Goal: Information Seeking & Learning: Learn about a topic

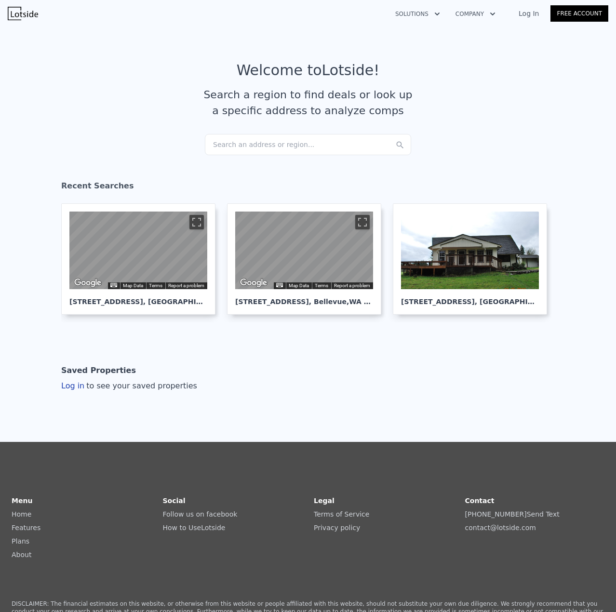
click at [266, 142] on div "Search an address or region..." at bounding box center [308, 144] width 206 height 21
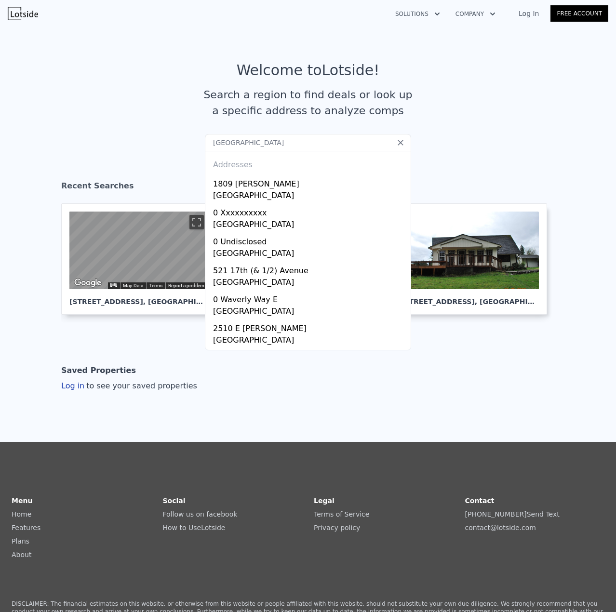
type input "[GEOGRAPHIC_DATA]"
click at [295, 146] on input "[GEOGRAPHIC_DATA]" at bounding box center [308, 142] width 206 height 17
drag, startPoint x: 295, startPoint y: 146, endPoint x: 397, endPoint y: 142, distance: 101.7
click at [397, 136] on input "[GEOGRAPHIC_DATA]" at bounding box center [308, 142] width 206 height 17
click at [396, 145] on icon at bounding box center [401, 143] width 10 height 10
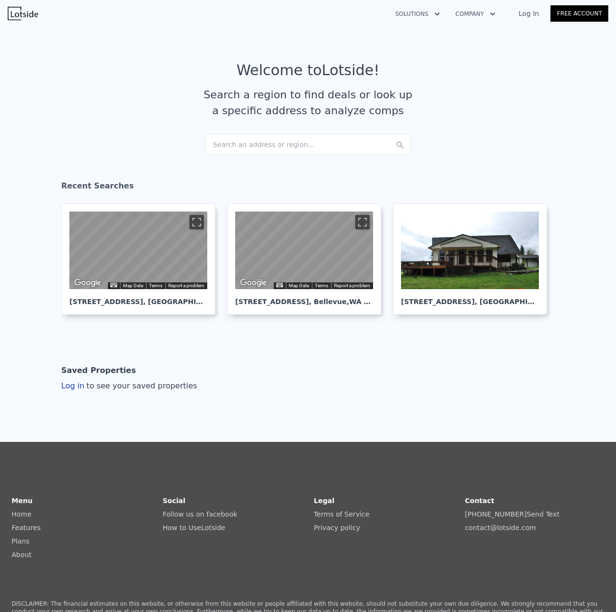
drag, startPoint x: 361, startPoint y: 138, endPoint x: 360, endPoint y: 144, distance: 5.3
click at [359, 148] on div "Search an address or region..." at bounding box center [308, 144] width 206 height 21
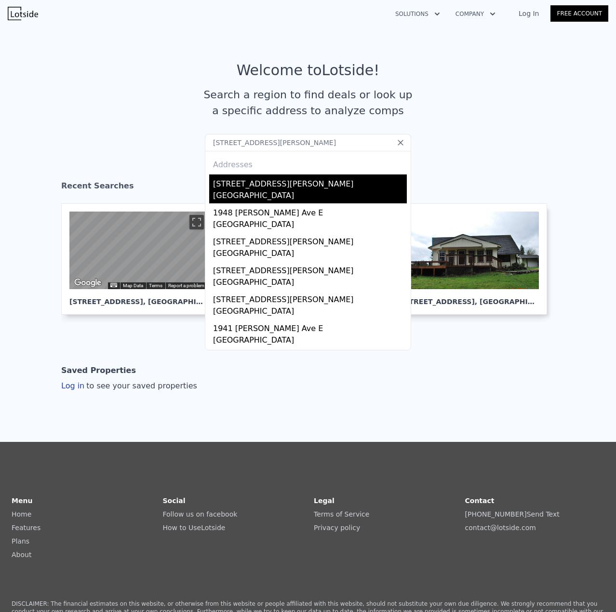
type input "[STREET_ADDRESS][PERSON_NAME]"
click at [304, 199] on div "[GEOGRAPHIC_DATA]" at bounding box center [310, 196] width 194 height 13
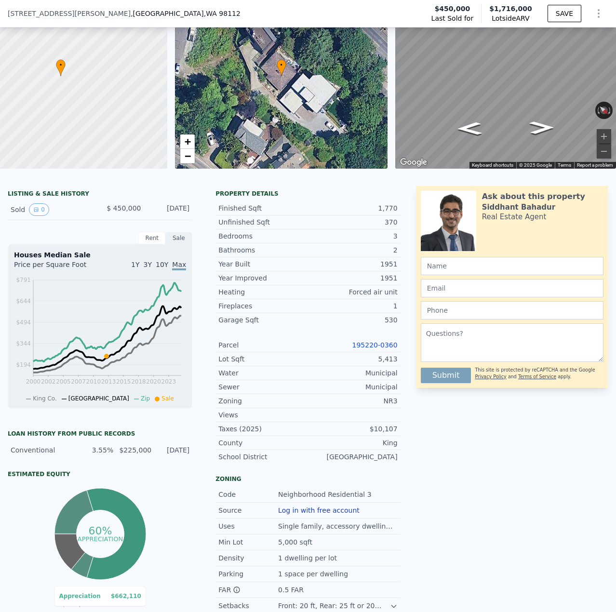
scroll to position [45, 0]
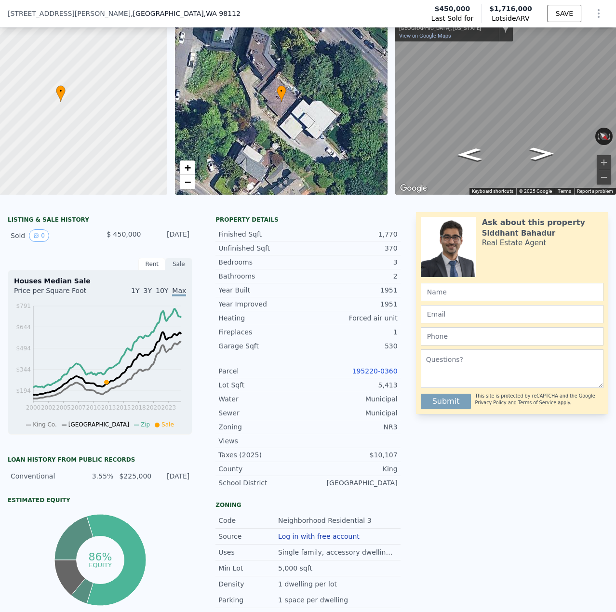
click at [361, 375] on link "195220-0360" at bounding box center [374, 371] width 45 height 8
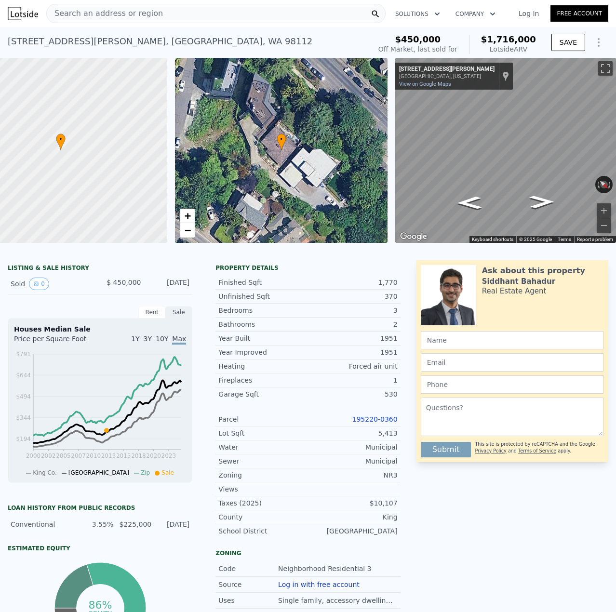
click at [168, 11] on div "Search an address or region" at bounding box center [215, 13] width 339 height 19
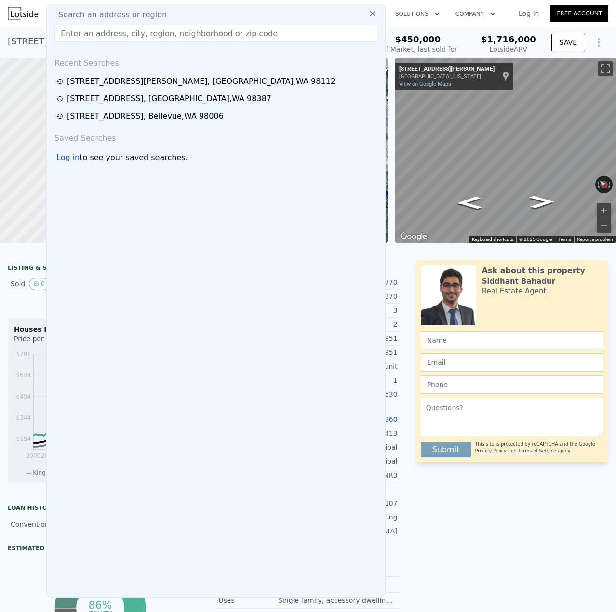
click at [166, 32] on input "text" at bounding box center [215, 33] width 323 height 17
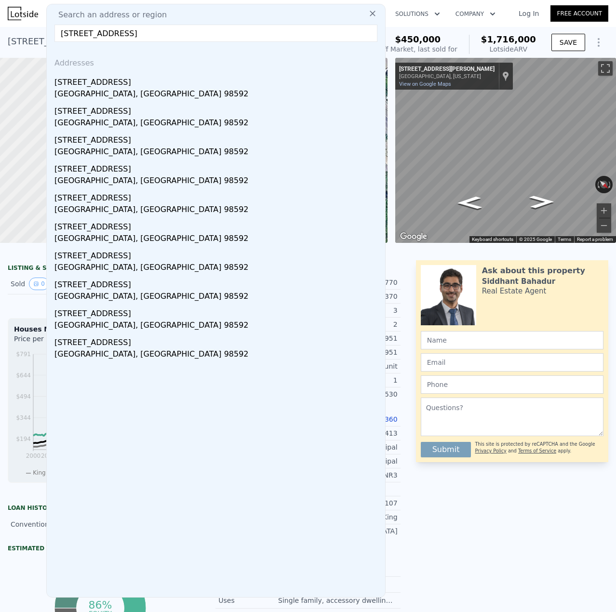
type input "[STREET_ADDRESS]"
click at [159, 94] on div "[GEOGRAPHIC_DATA], [GEOGRAPHIC_DATA] 98592" at bounding box center [217, 94] width 327 height 13
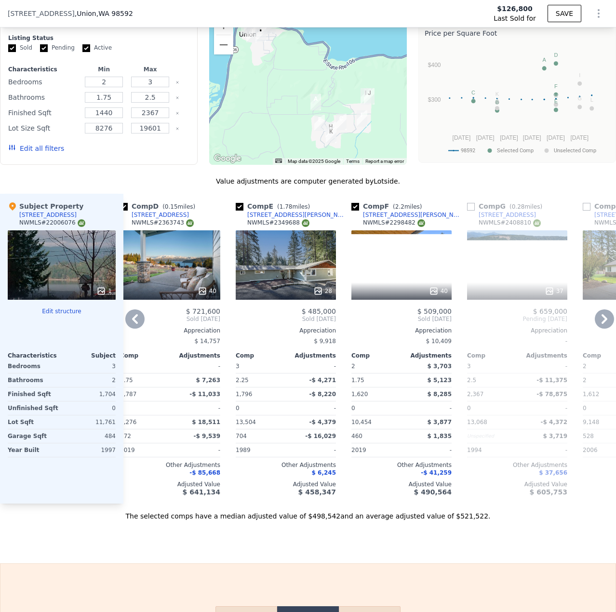
scroll to position [0, 308]
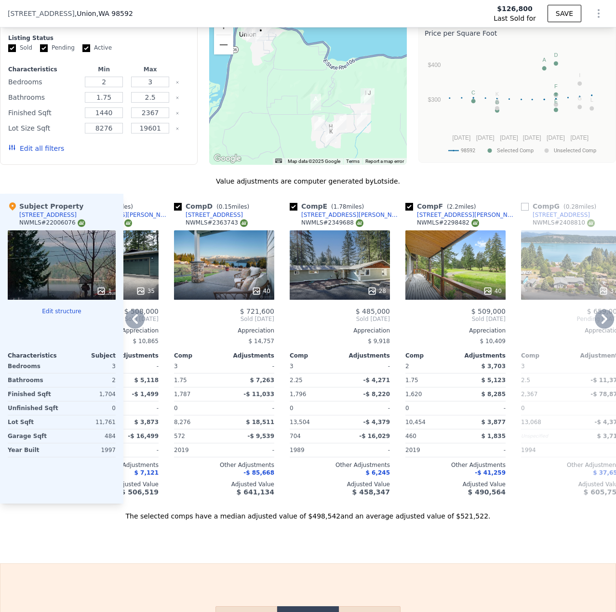
click at [386, 297] on div at bounding box center [340, 290] width 100 height 17
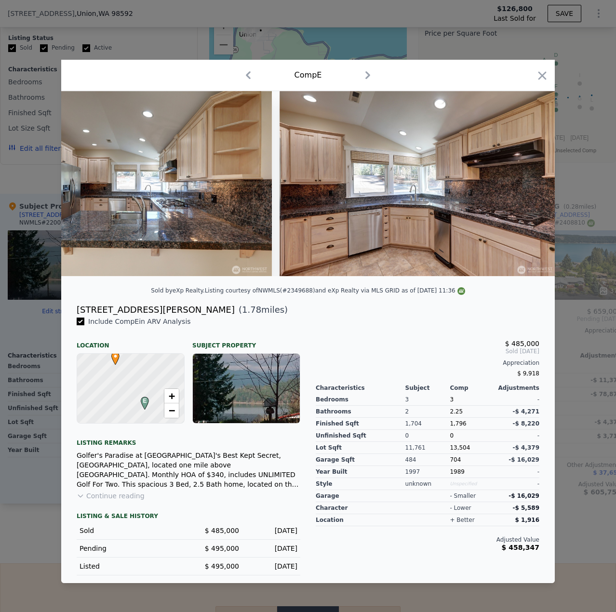
scroll to position [0, 2660]
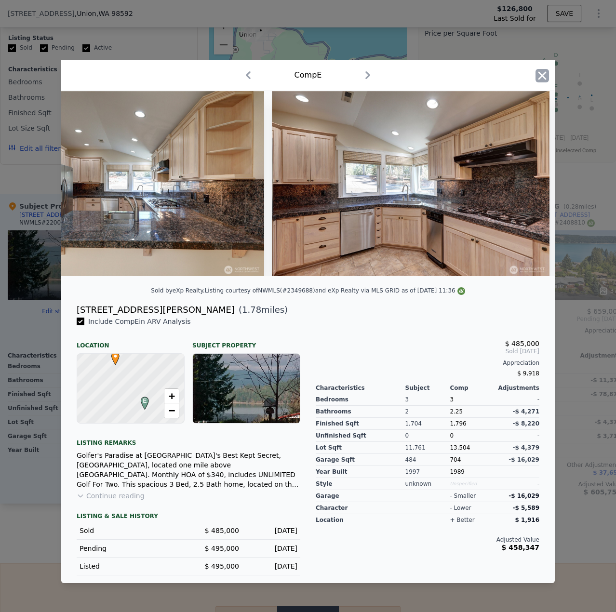
click at [548, 71] on icon "button" at bounding box center [541, 75] width 13 height 13
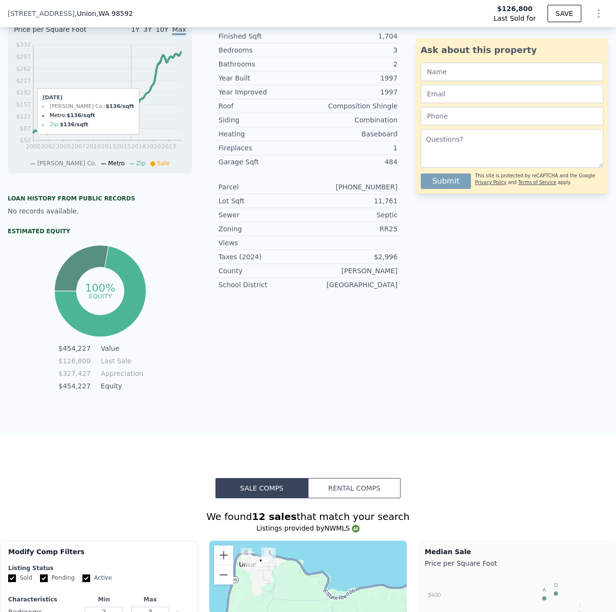
scroll to position [217, 0]
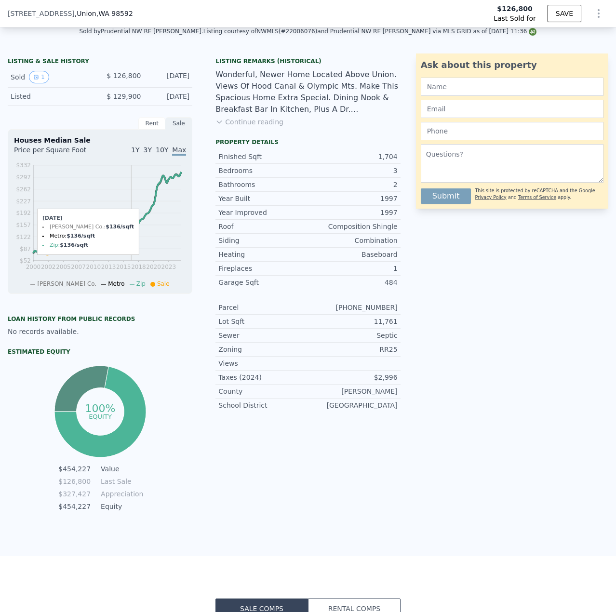
type input "$ 526,000"
type input "$ 351,954"
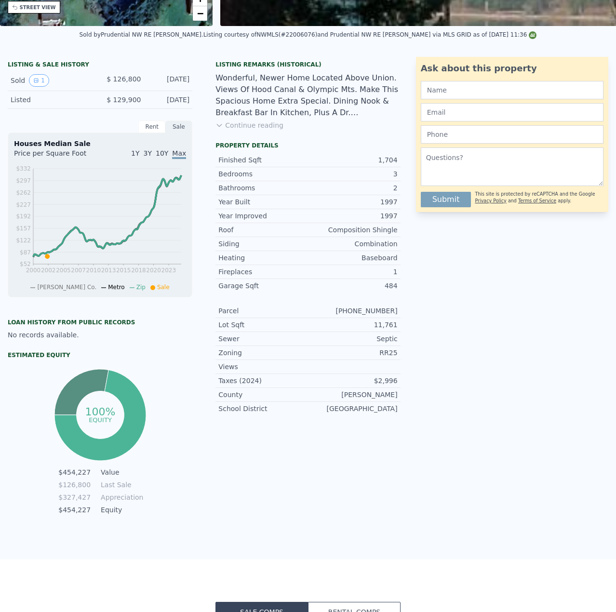
scroll to position [0, 0]
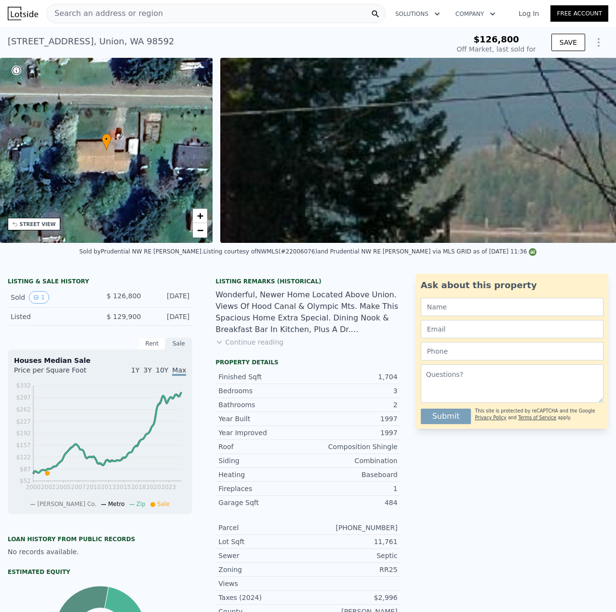
click at [130, 12] on span "Search an address or region" at bounding box center [105, 14] width 116 height 12
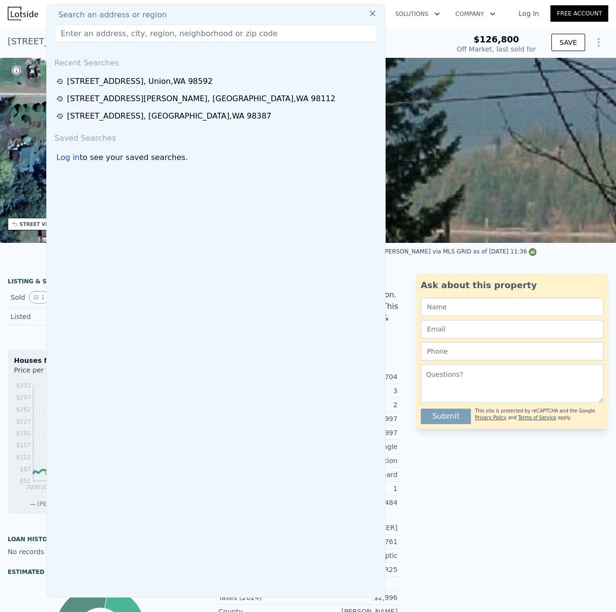
click at [119, 29] on input "text" at bounding box center [215, 33] width 323 height 17
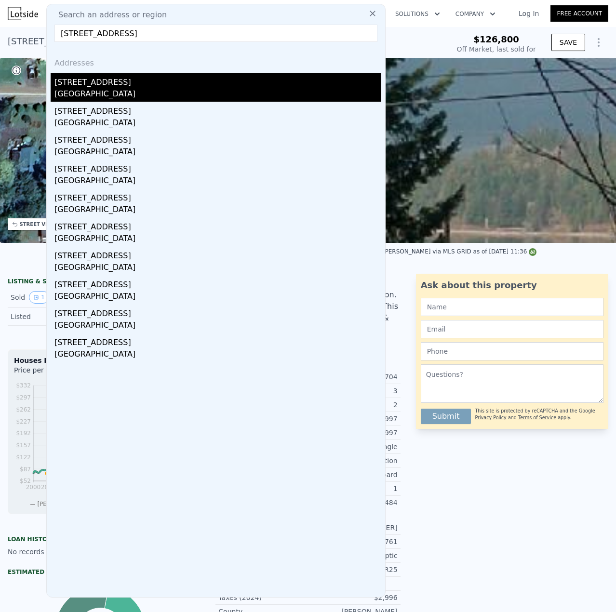
type input "[STREET_ADDRESS]"
click at [119, 90] on div "[GEOGRAPHIC_DATA]" at bounding box center [217, 94] width 327 height 13
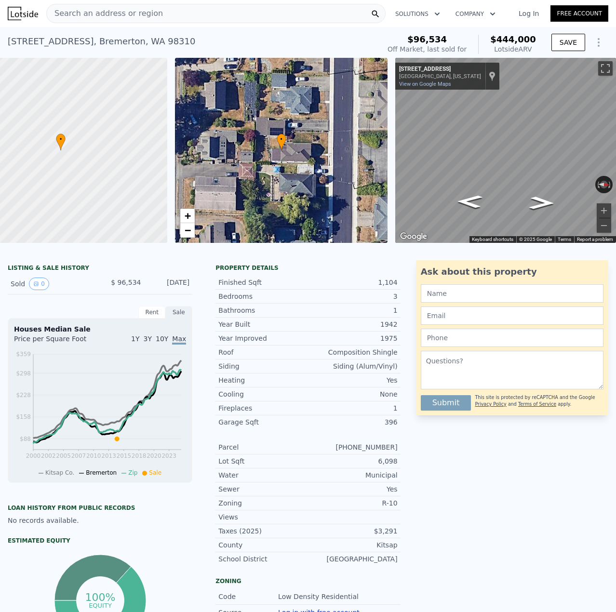
click at [212, 16] on div "Search an address or region" at bounding box center [215, 13] width 339 height 19
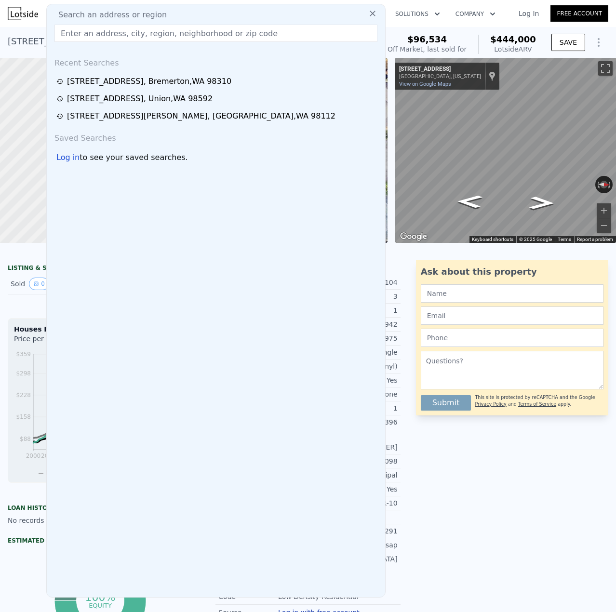
click at [213, 35] on input "text" at bounding box center [215, 33] width 323 height 17
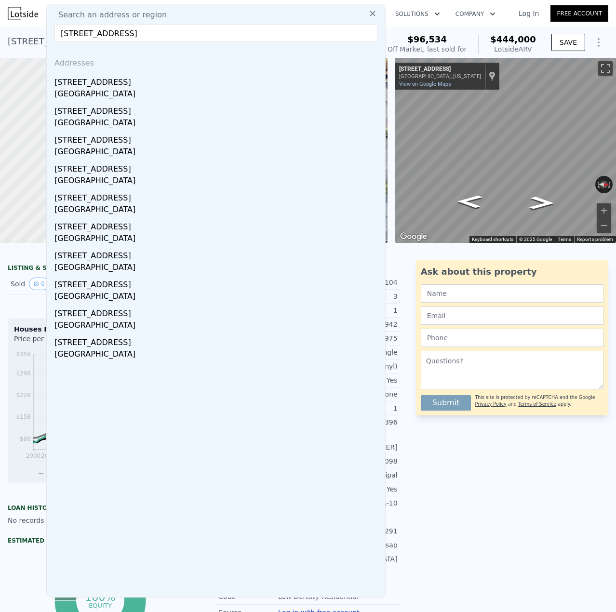
type input "[STREET_ADDRESS]"
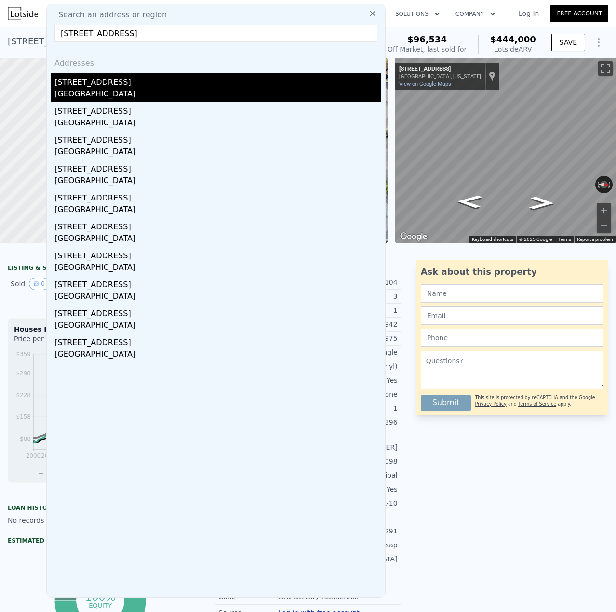
click at [128, 82] on div "[STREET_ADDRESS]" at bounding box center [217, 80] width 327 height 15
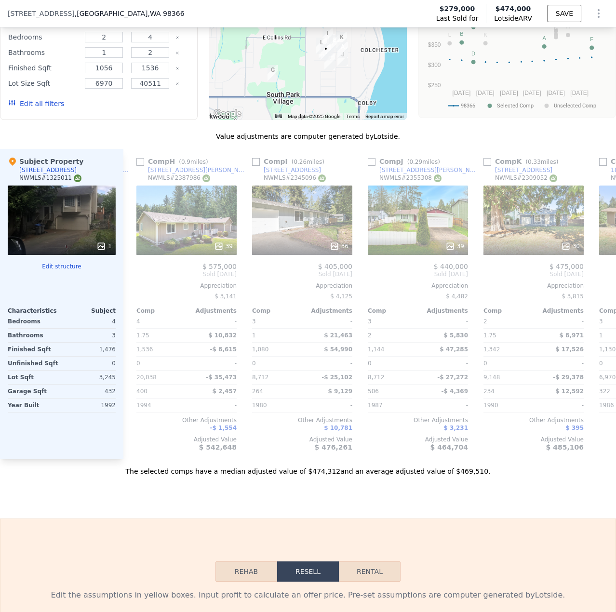
scroll to position [0, 794]
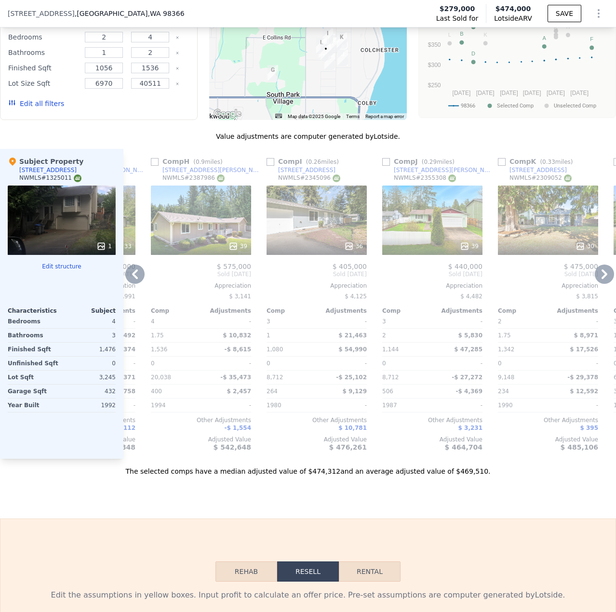
click at [464, 238] on div "39" at bounding box center [432, 219] width 100 height 69
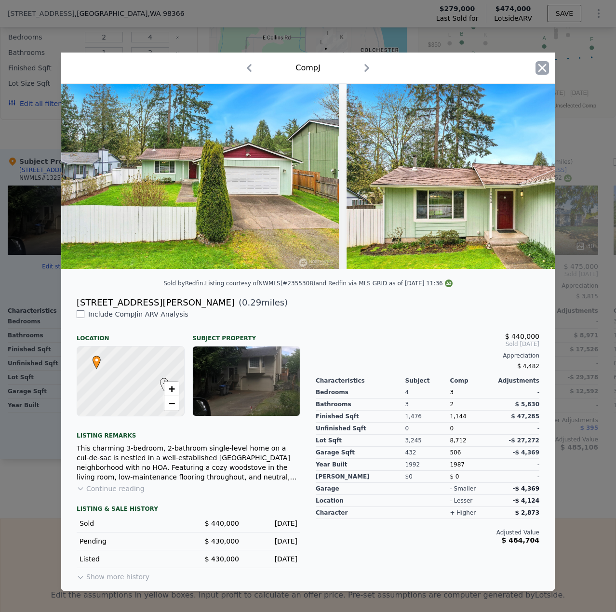
click at [543, 69] on icon "button" at bounding box center [541, 67] width 13 height 13
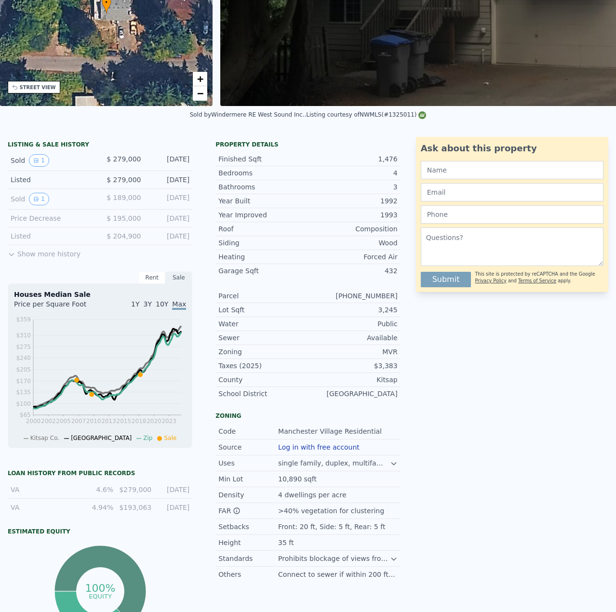
scroll to position [3, 0]
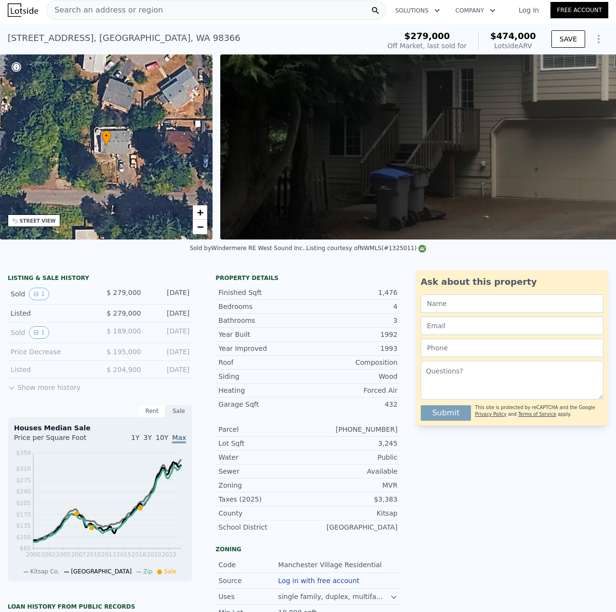
click at [137, 17] on div "Search an address or region" at bounding box center [105, 10] width 116 height 18
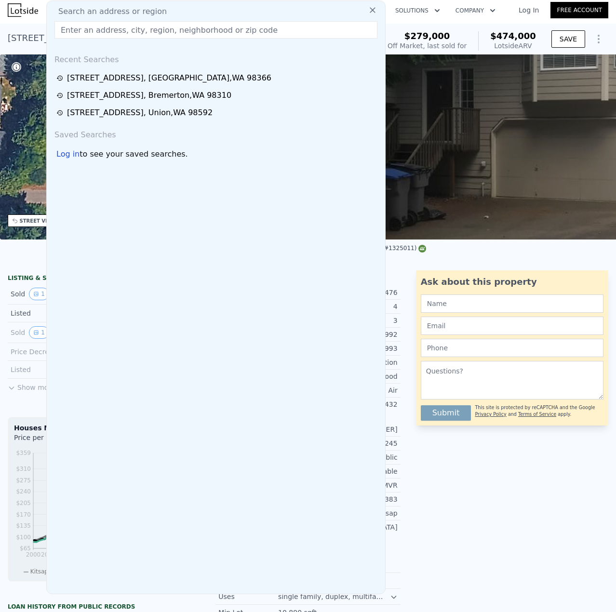
click at [142, 33] on input "text" at bounding box center [215, 29] width 323 height 17
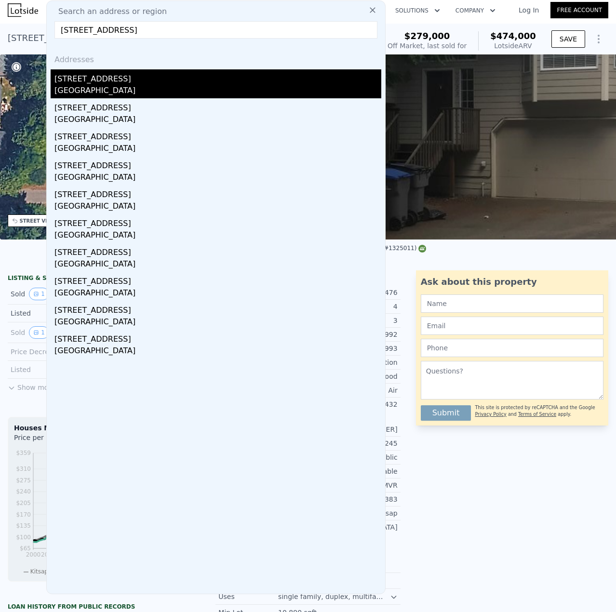
type input "[STREET_ADDRESS]"
click at [108, 76] on div "[STREET_ADDRESS]" at bounding box center [217, 76] width 327 height 15
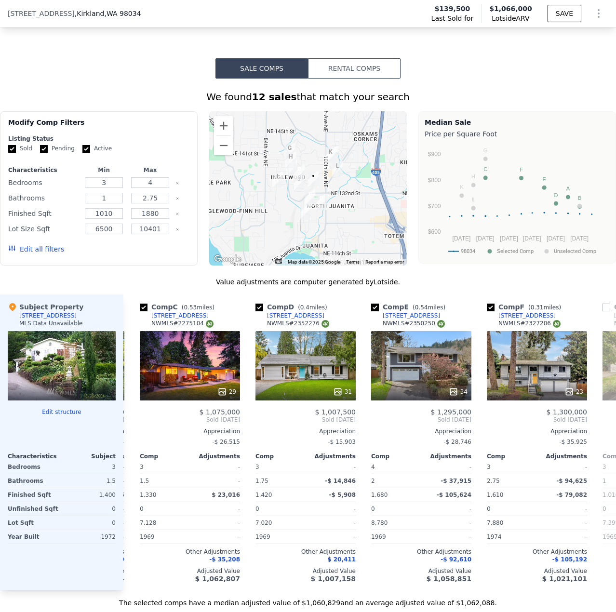
scroll to position [0, 228]
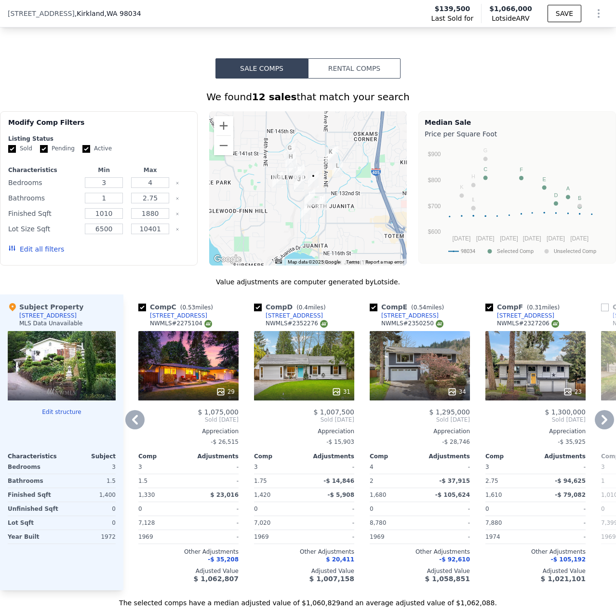
click at [299, 397] on div "31" at bounding box center [304, 392] width 92 height 10
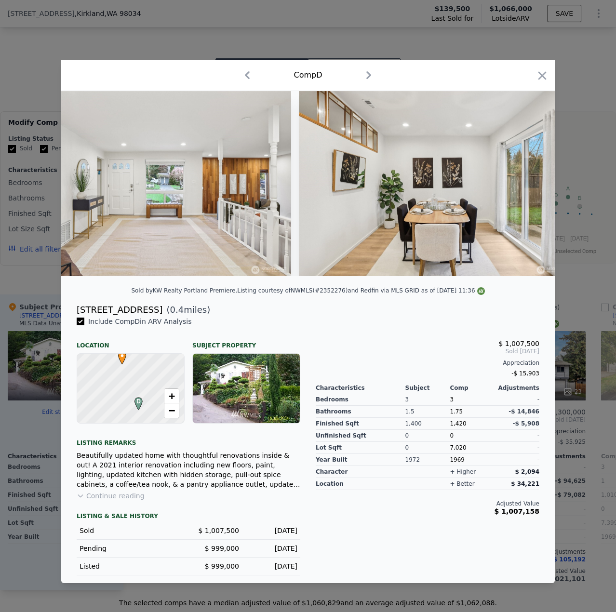
scroll to position [0, 2972]
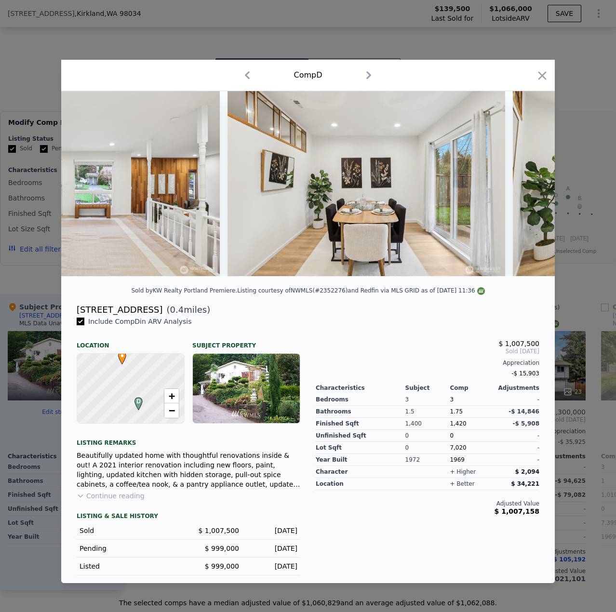
click at [572, 306] on div at bounding box center [308, 306] width 616 height 612
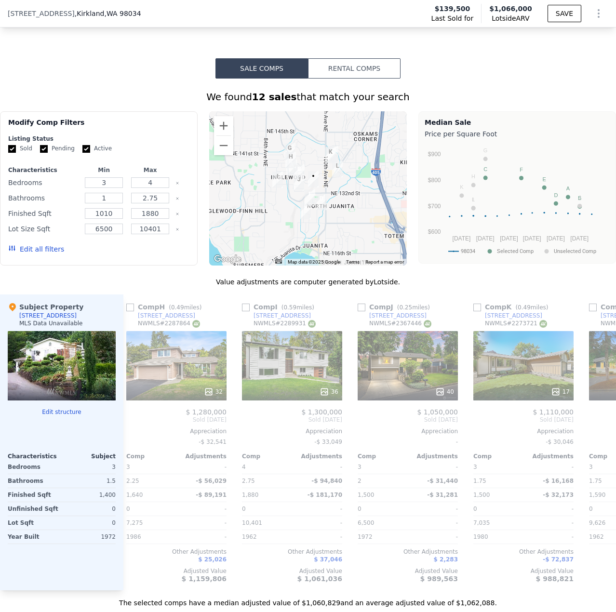
scroll to position [0, 827]
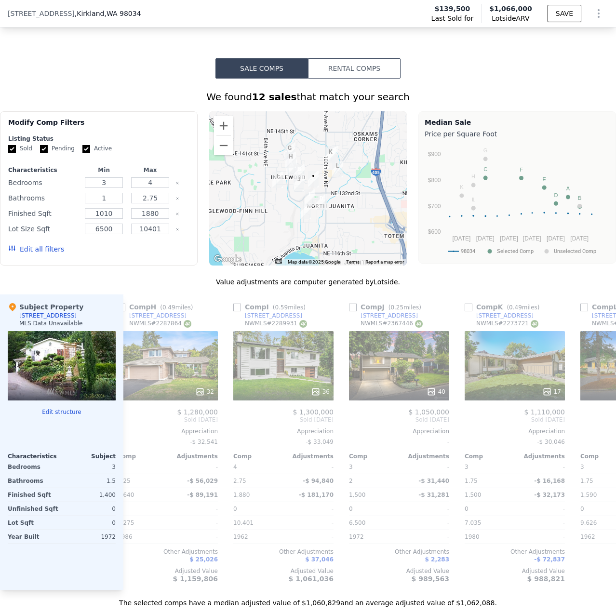
click at [62, 380] on div at bounding box center [62, 365] width 108 height 69
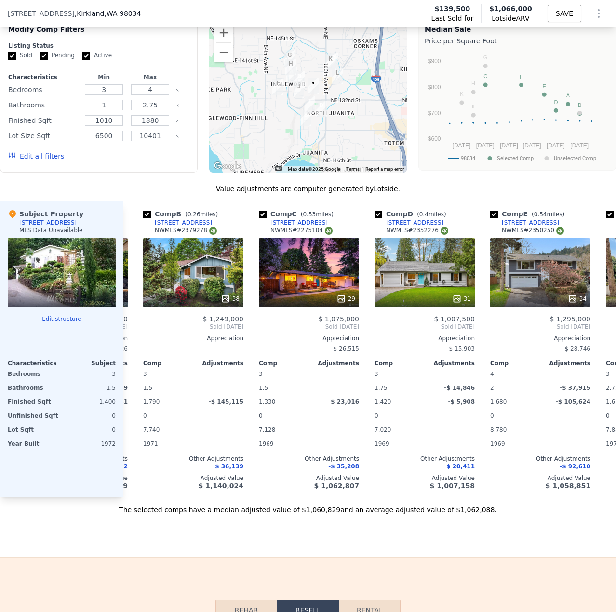
scroll to position [0, 926]
